Goal: Transaction & Acquisition: Purchase product/service

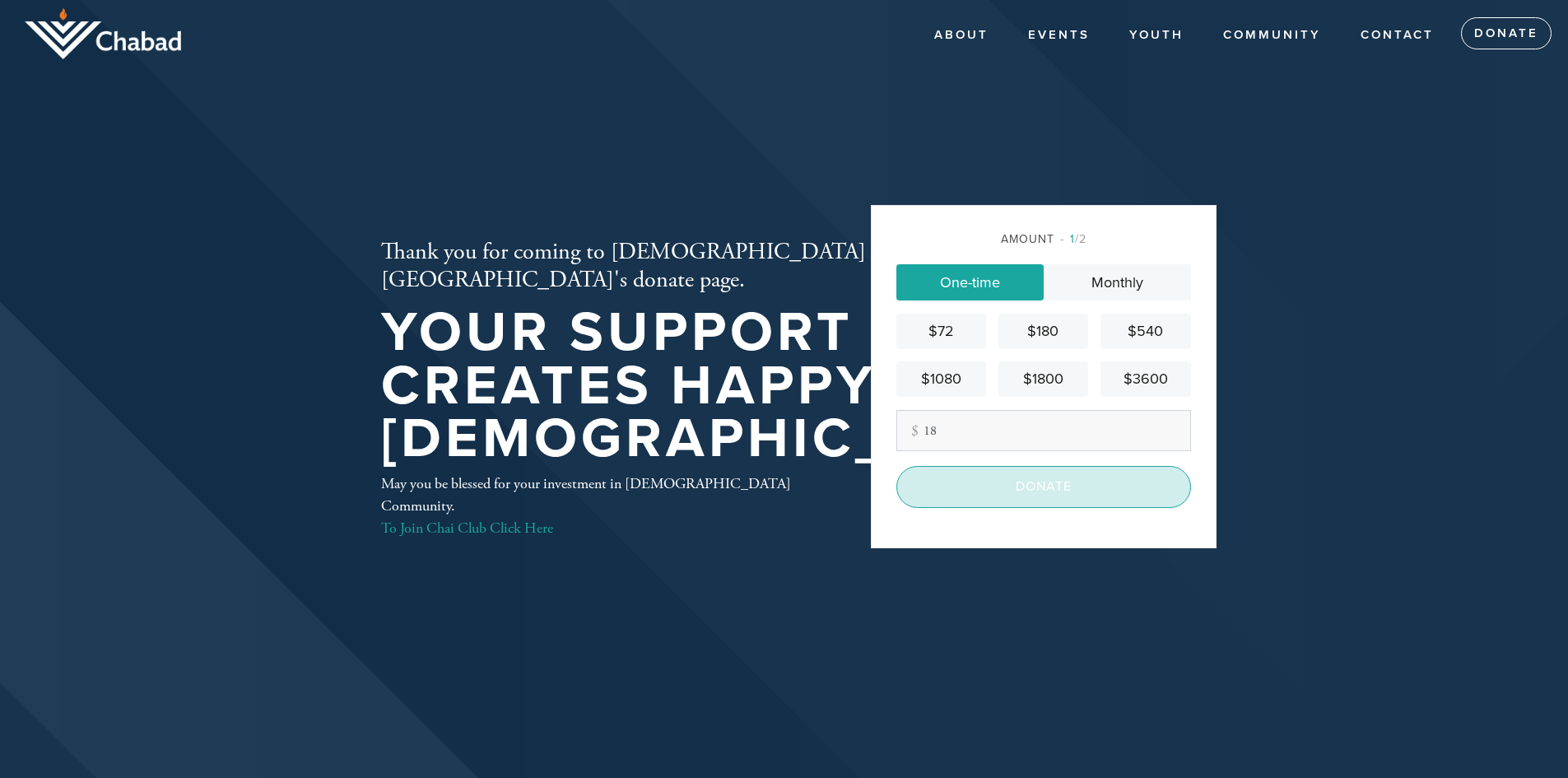
type input "18"
click at [1064, 480] on input "Donate" at bounding box center [1043, 487] width 295 height 42
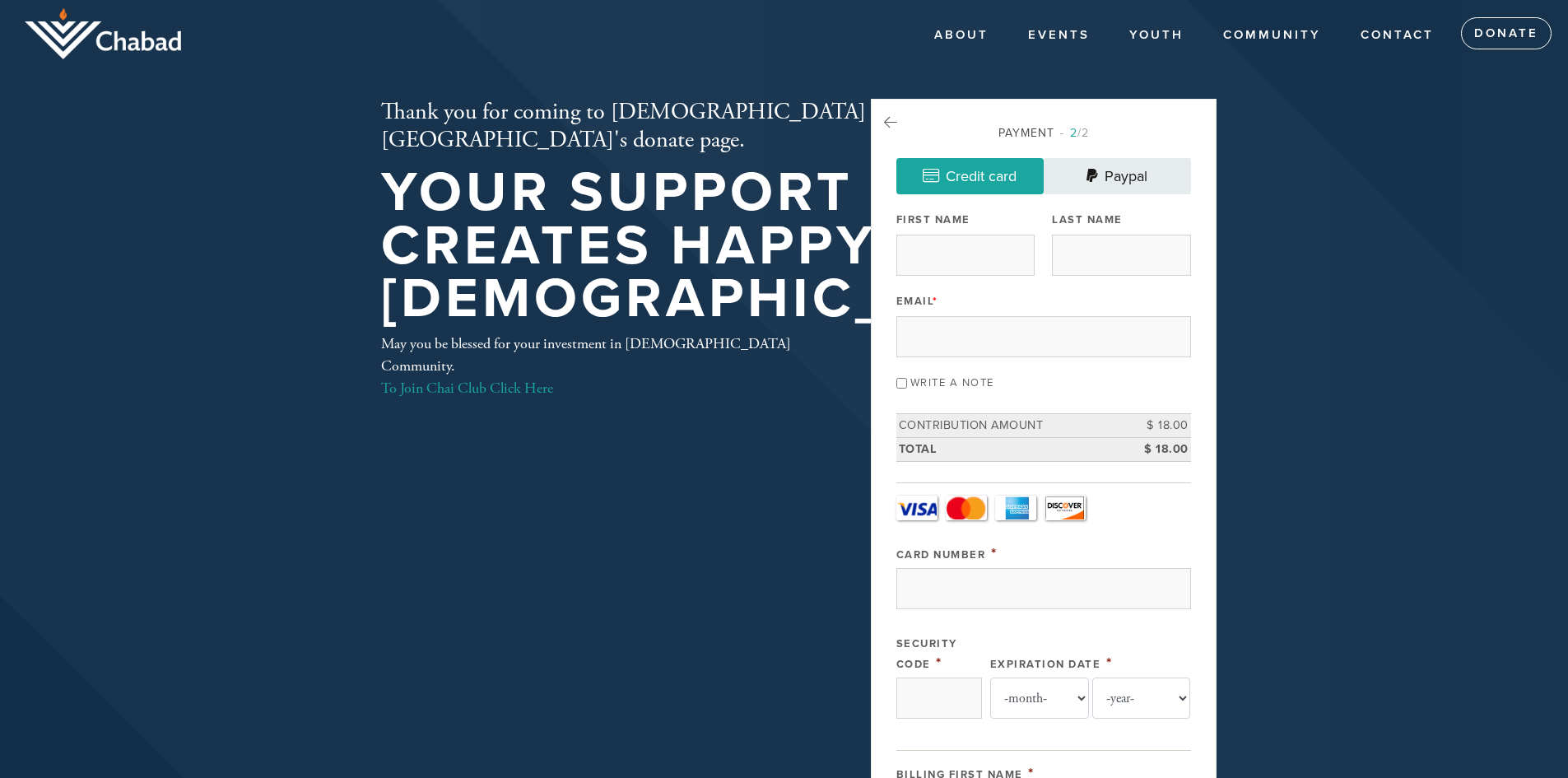
click at [1108, 171] on link "Paypal" at bounding box center [1117, 176] width 148 height 36
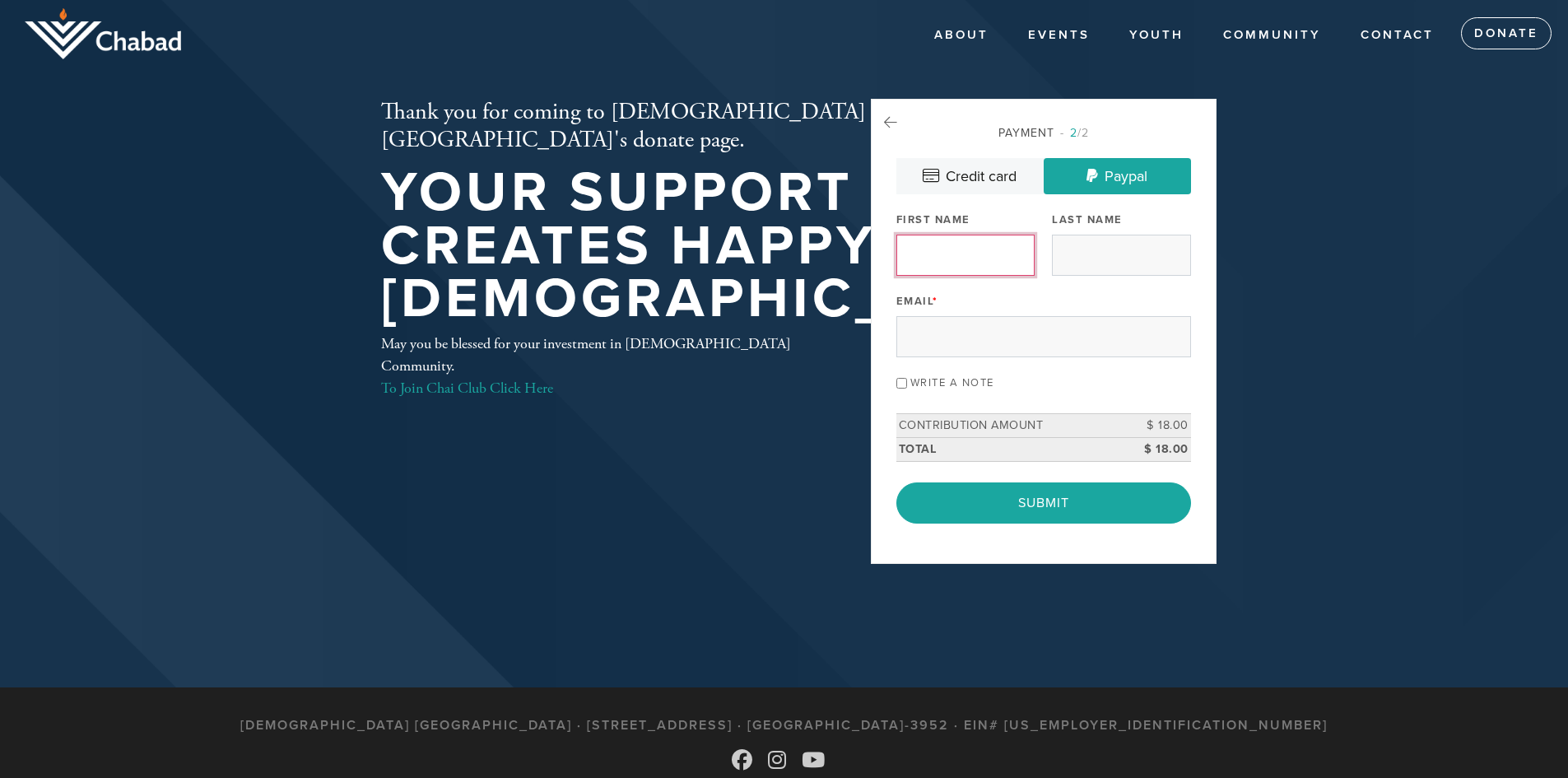
click at [1005, 254] on input "First Name" at bounding box center [966, 255] width 139 height 42
type input "[PERSON_NAME]"
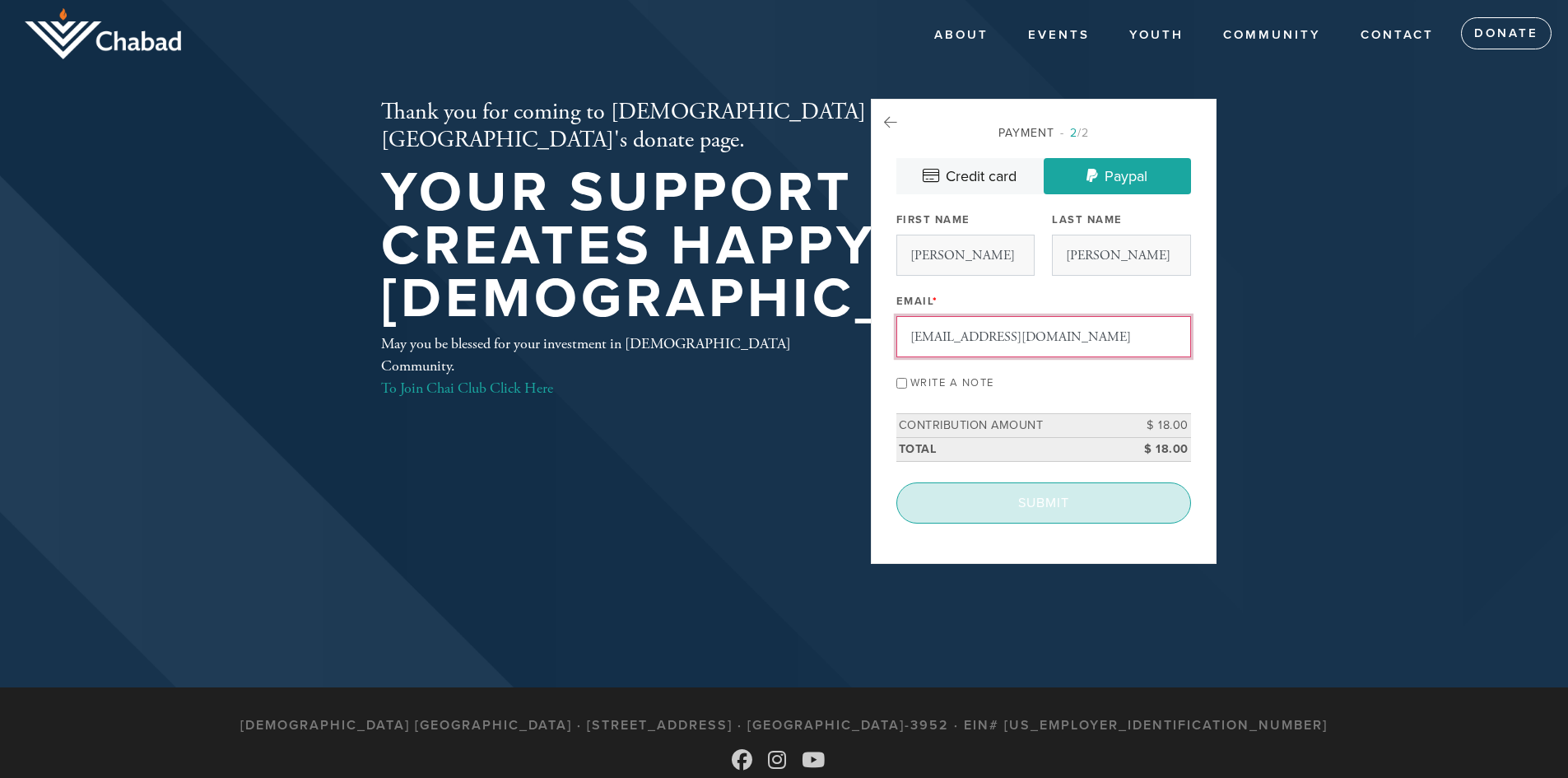
type input "[EMAIL_ADDRESS][DOMAIN_NAME]"
click at [1049, 499] on input "Submit" at bounding box center [1043, 503] width 295 height 42
